Goal: Transaction & Acquisition: Book appointment/travel/reservation

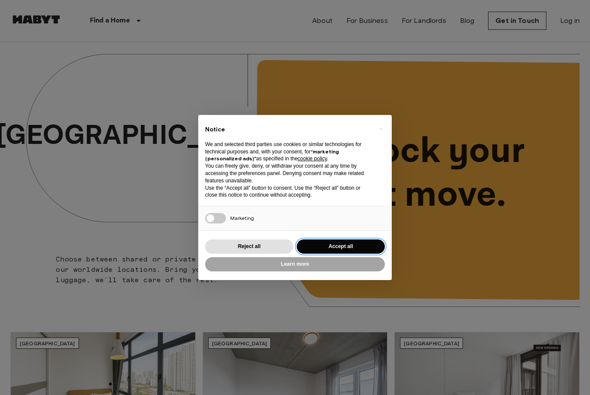
click at [354, 244] on button "Accept all" at bounding box center [341, 246] width 88 height 14
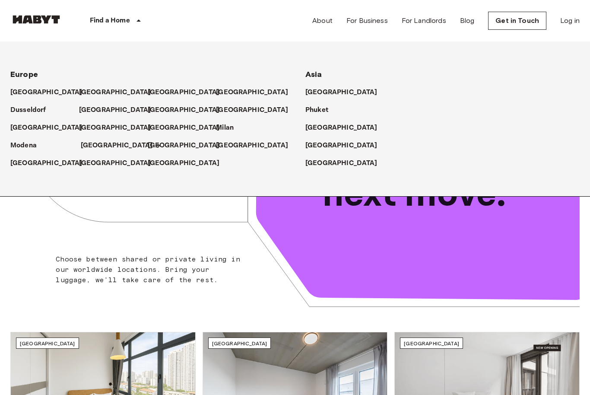
click at [99, 146] on p "[GEOGRAPHIC_DATA]" at bounding box center [117, 145] width 72 height 10
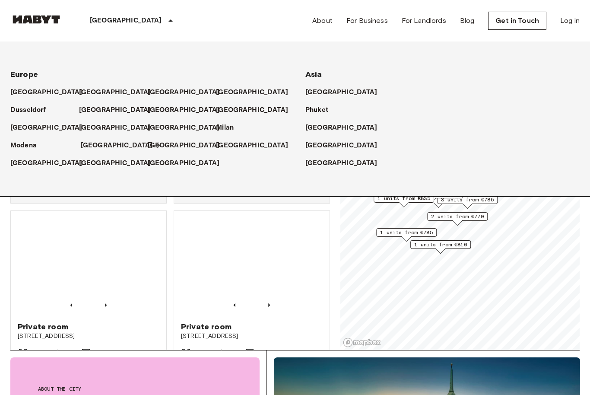
scroll to position [817, 0]
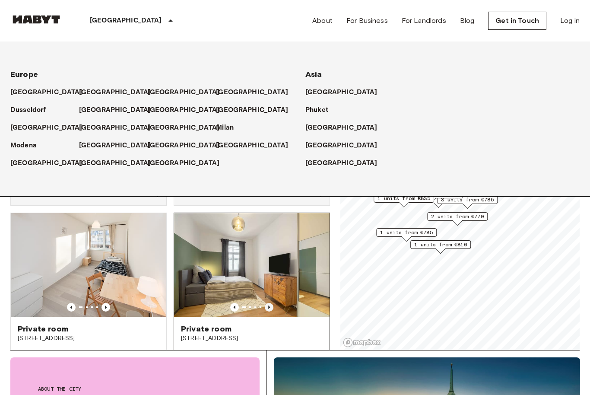
click at [271, 303] on icon "Previous image" at bounding box center [269, 307] width 9 height 9
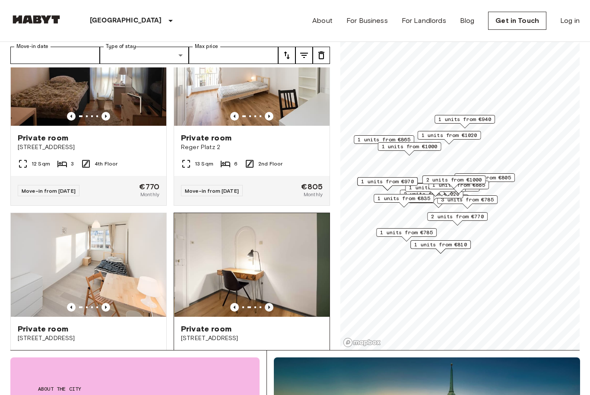
click at [273, 303] on icon "Previous image" at bounding box center [269, 307] width 9 height 9
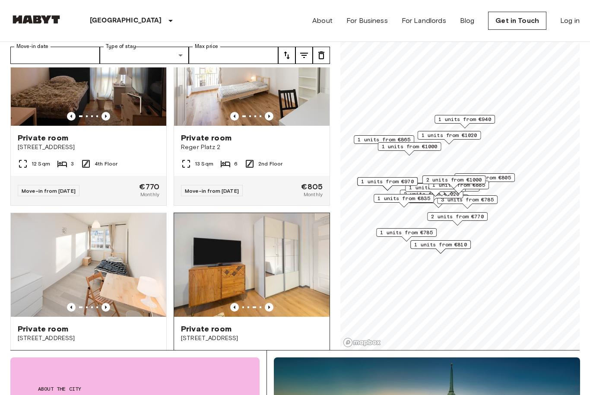
click at [272, 287] on img at bounding box center [252, 265] width 156 height 104
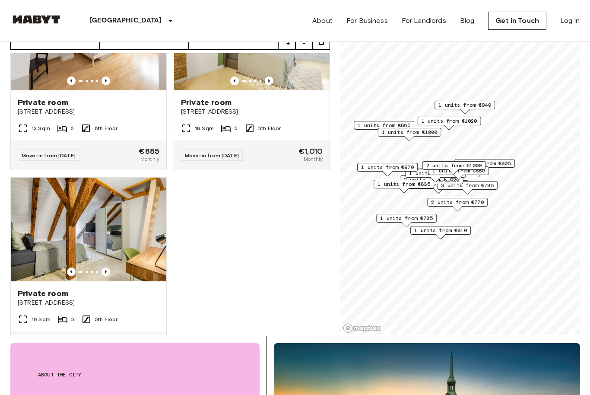
scroll to position [3129, 0]
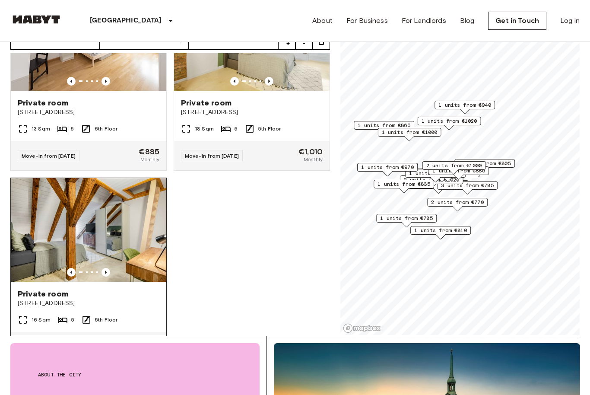
click at [120, 222] on img at bounding box center [89, 230] width 156 height 104
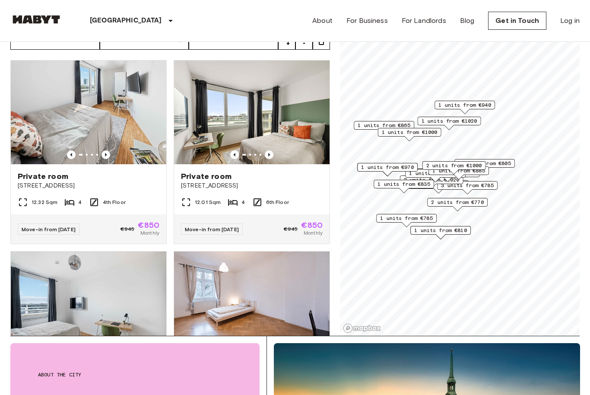
scroll to position [59, 0]
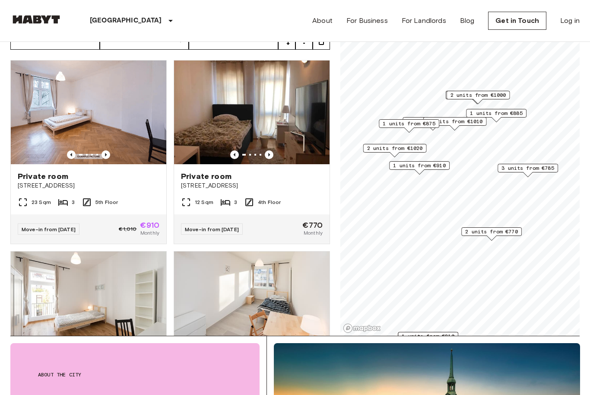
scroll to position [60, 0]
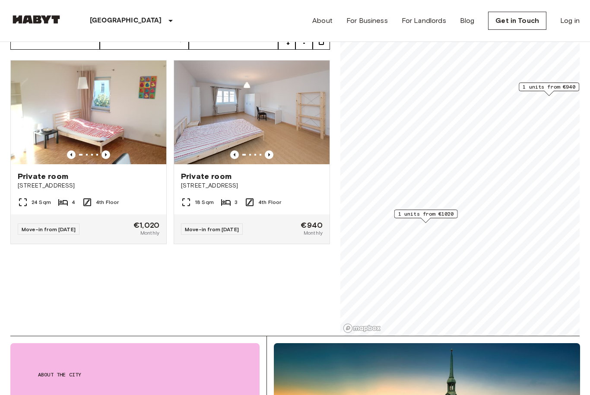
click at [447, 215] on span "1 units from €1020" at bounding box center [426, 214] width 56 height 8
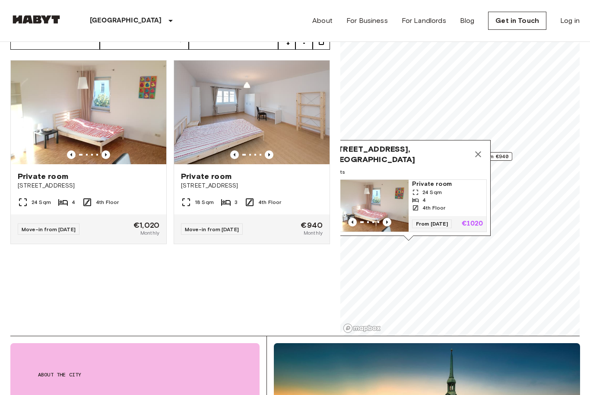
click at [481, 155] on icon "Map marker" at bounding box center [478, 154] width 10 height 10
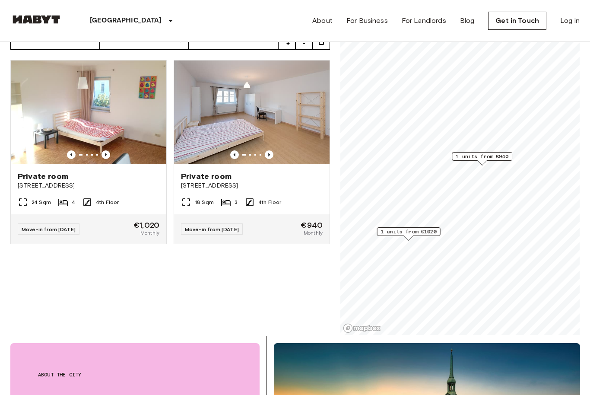
click at [496, 160] on span "1 units from €940" at bounding box center [482, 157] width 53 height 8
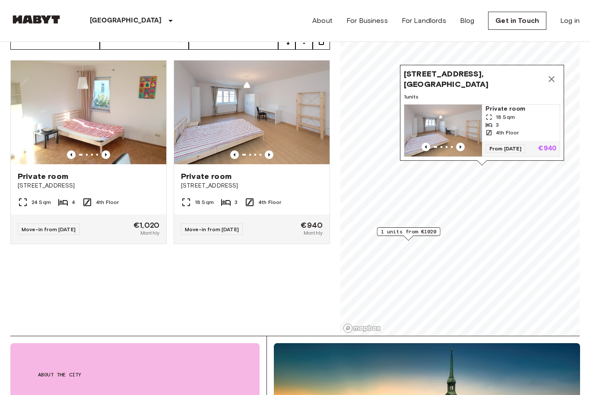
click at [505, 73] on span "Leopoldstraße 105, 80802 Munich, GER" at bounding box center [473, 79] width 139 height 21
click at [456, 121] on img "Map marker" at bounding box center [443, 131] width 78 height 52
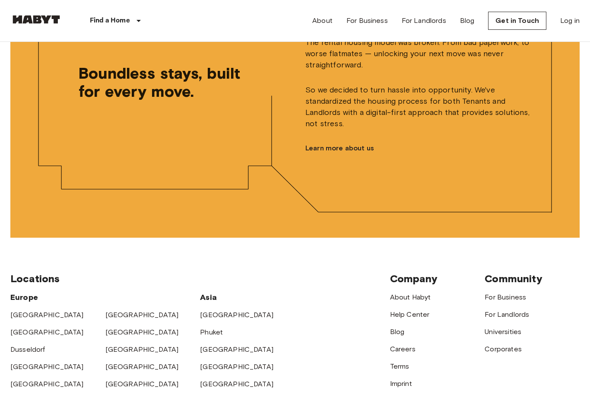
scroll to position [1971, 0]
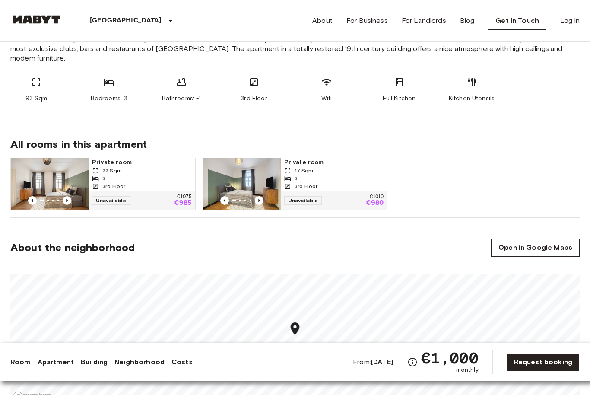
scroll to position [353, 0]
click at [334, 175] on div "3" at bounding box center [334, 179] width 100 height 8
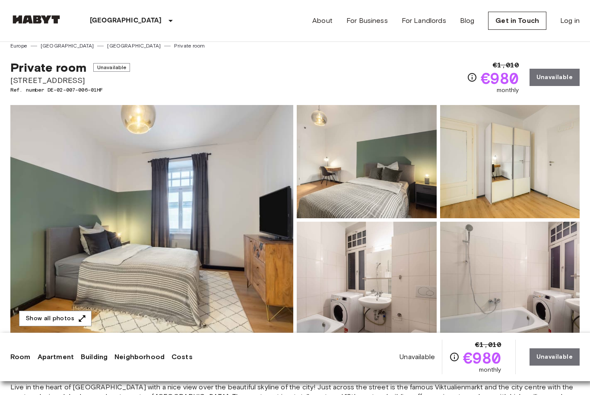
scroll to position [22, 0]
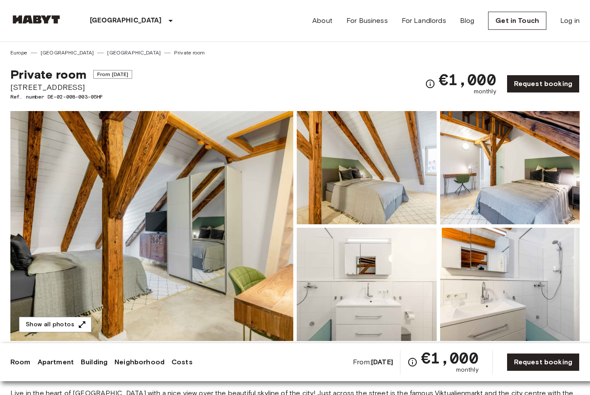
click at [392, 200] on img at bounding box center [367, 167] width 140 height 113
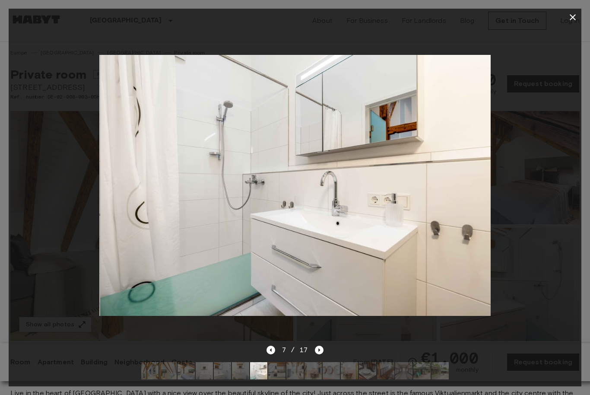
click at [571, 22] on icon "button" at bounding box center [573, 17] width 10 height 10
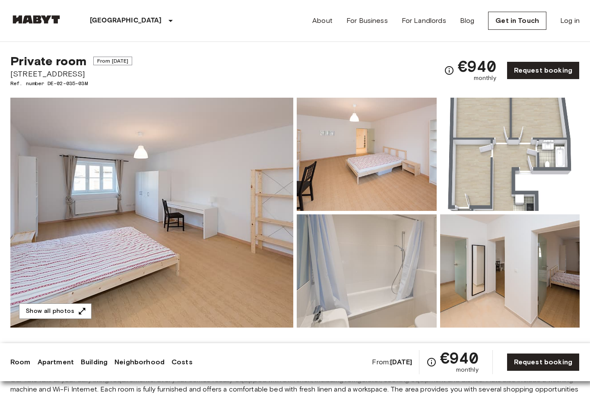
scroll to position [17, 0]
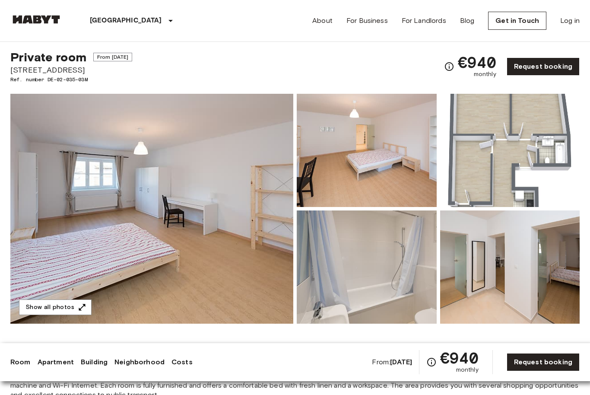
click at [366, 171] on img at bounding box center [367, 150] width 140 height 113
